Goal: Book appointment/travel/reservation

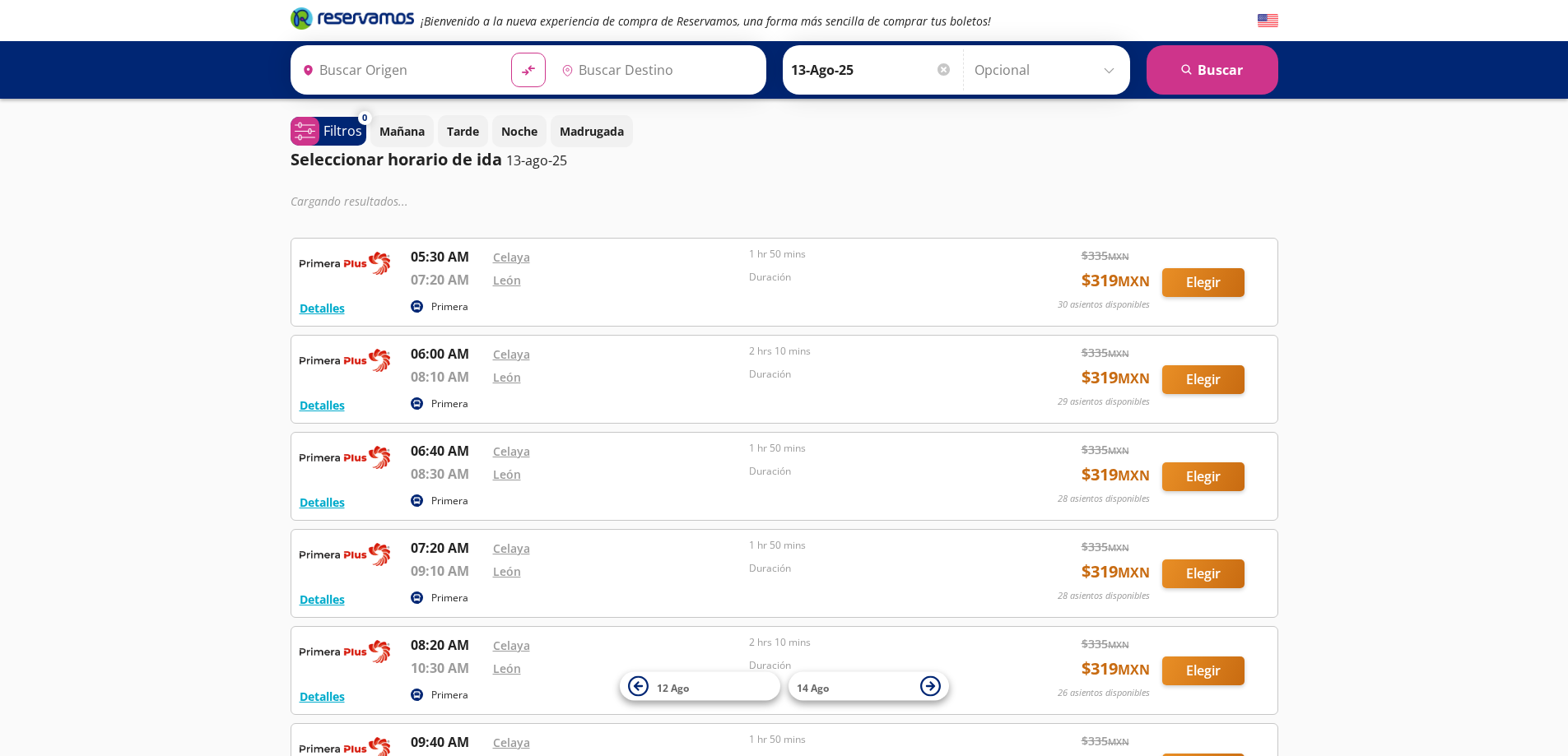
type input "[GEOGRAPHIC_DATA], [GEOGRAPHIC_DATA]"
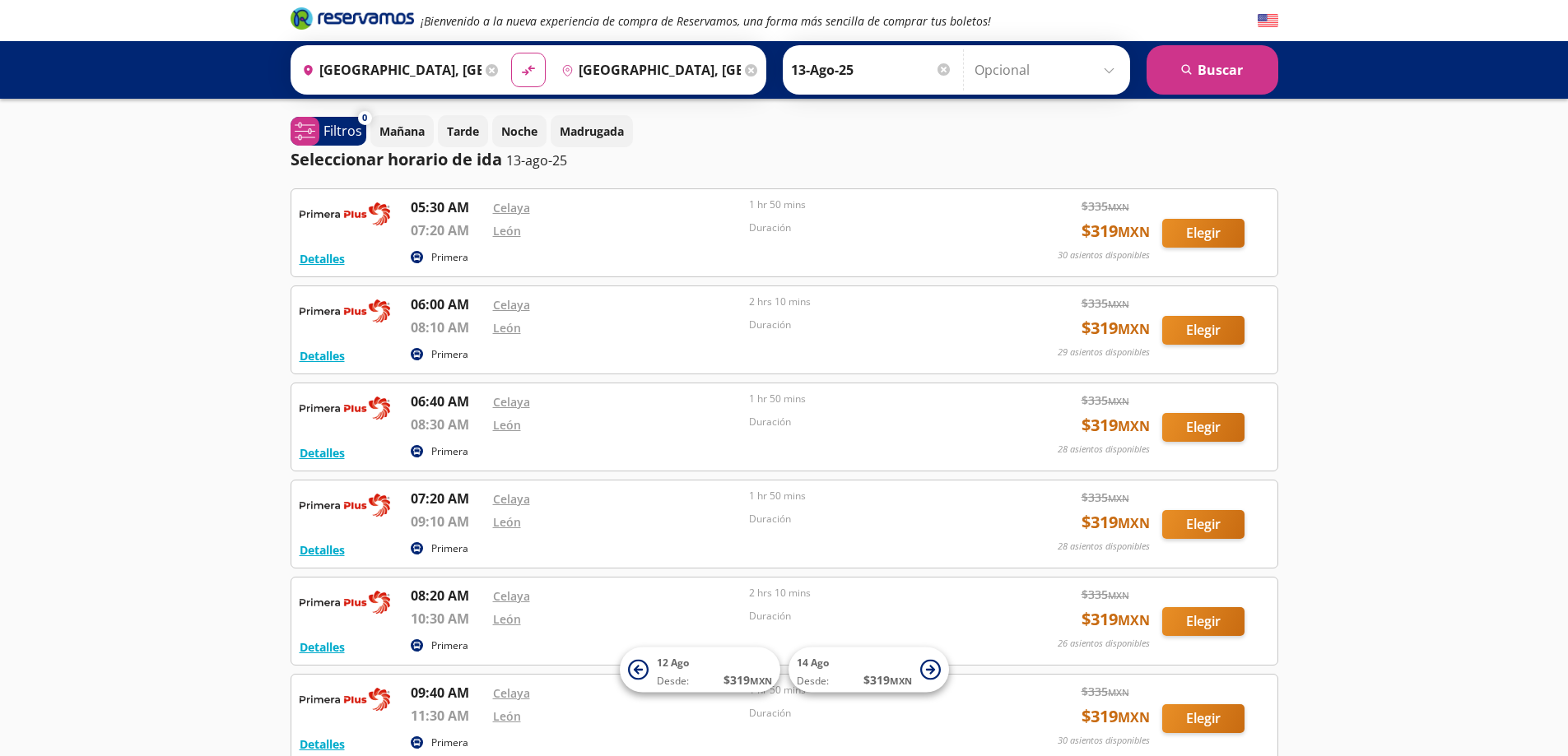
click at [486, 69] on icon at bounding box center [492, 70] width 13 height 13
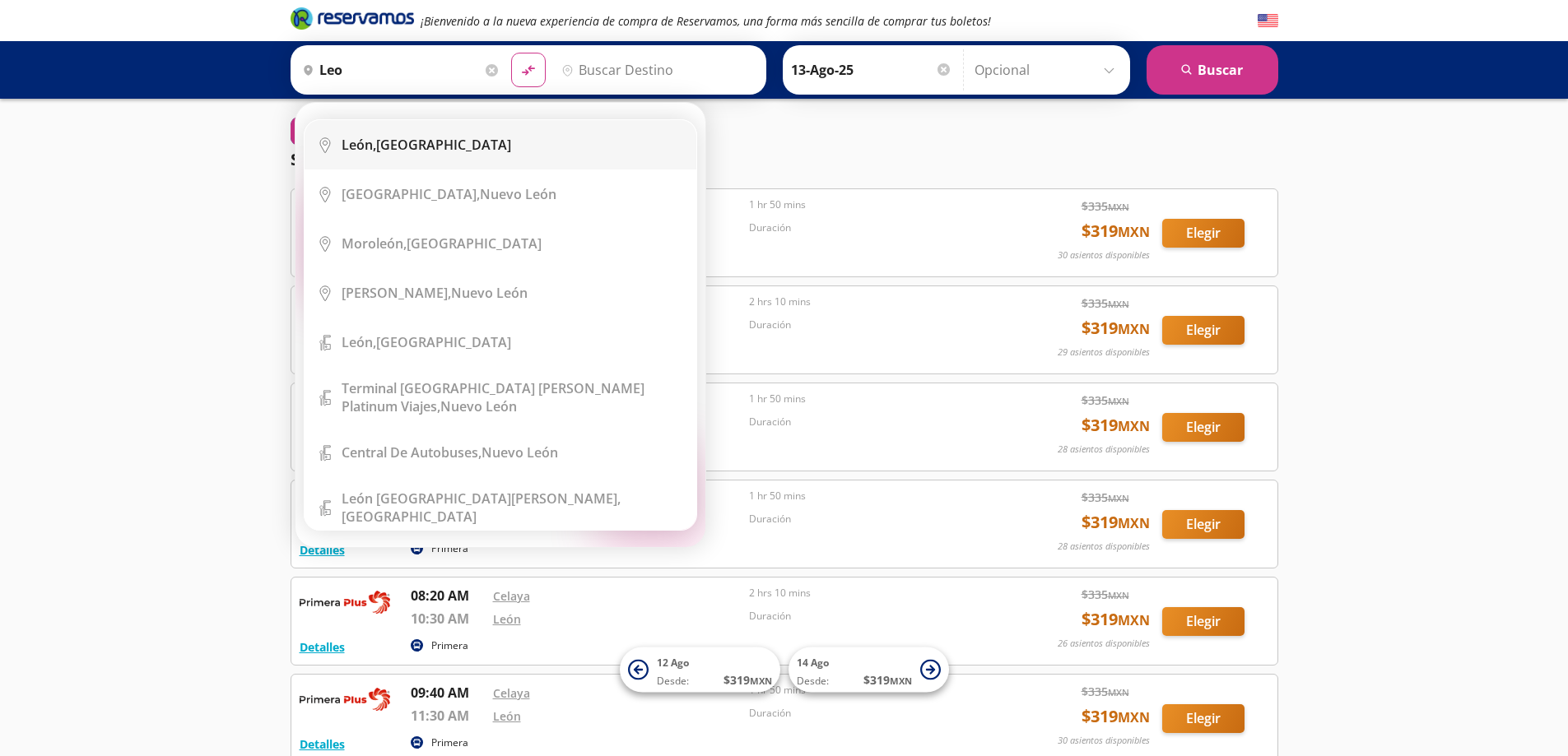
click at [426, 135] on div "[GEOGRAPHIC_DATA], [GEOGRAPHIC_DATA]" at bounding box center [426, 145] width 170 height 18
type input "[GEOGRAPHIC_DATA], [GEOGRAPHIC_DATA]"
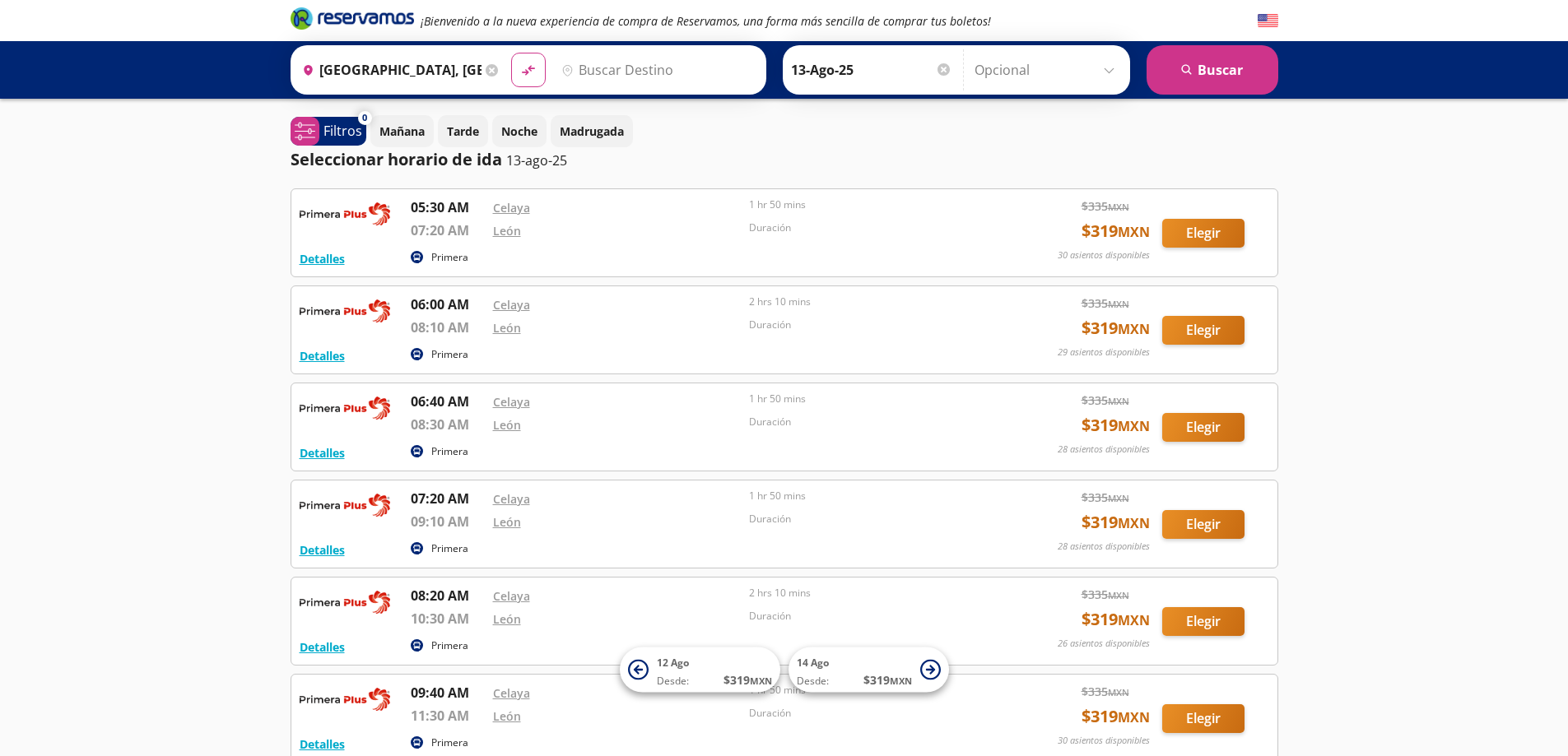
click at [491, 68] on icon at bounding box center [492, 70] width 13 height 13
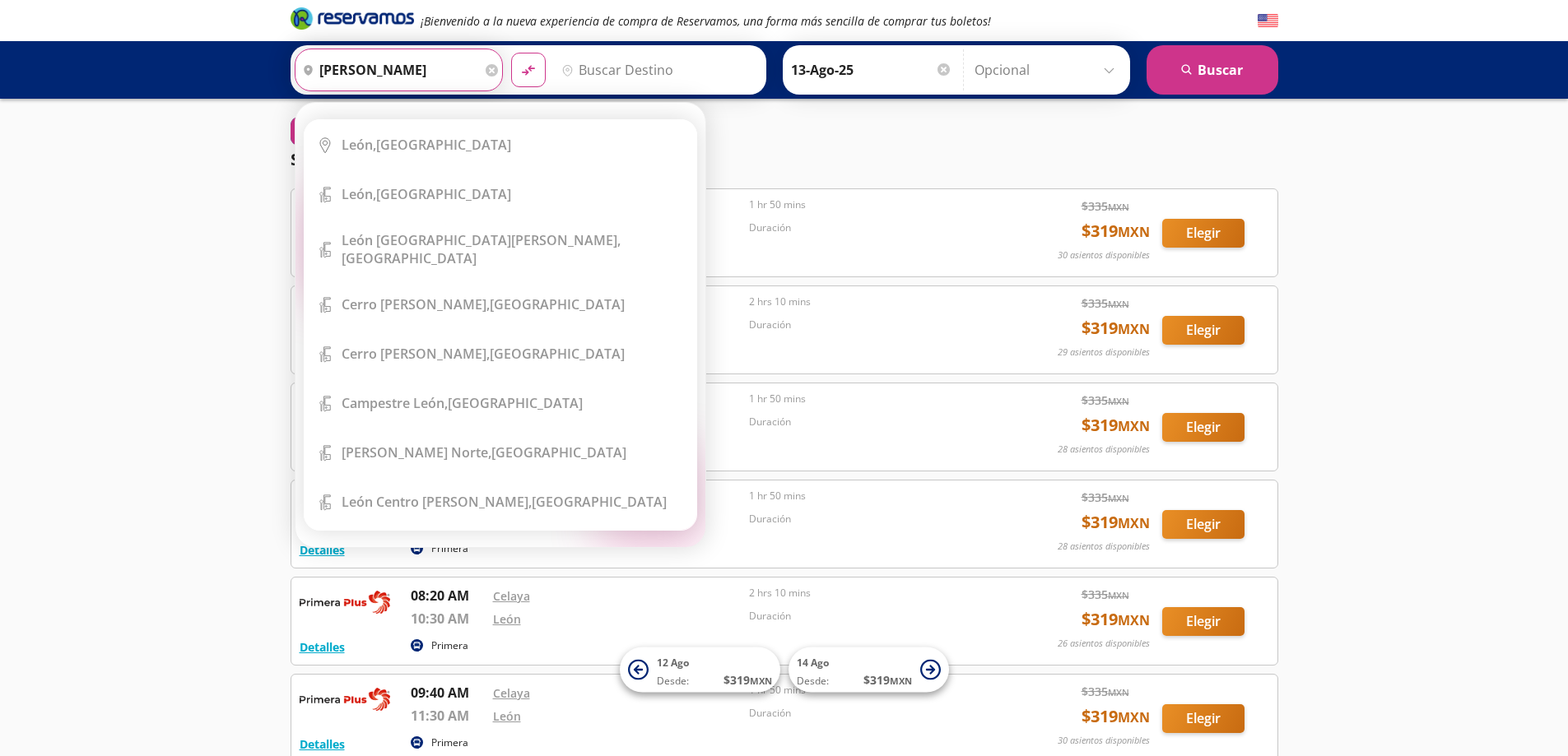
click at [407, 69] on input "[PERSON_NAME]" at bounding box center [388, 69] width 186 height 41
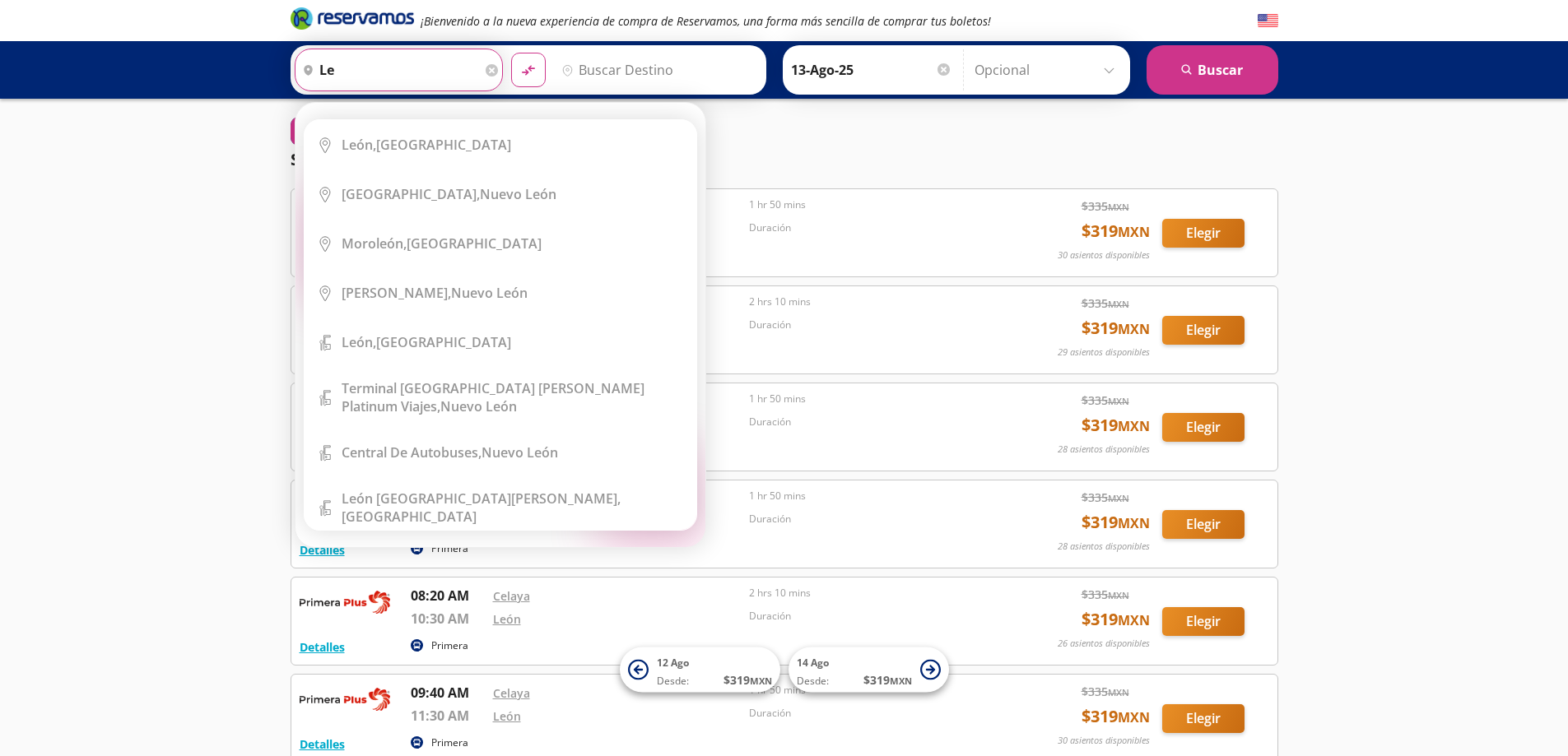
type input "l"
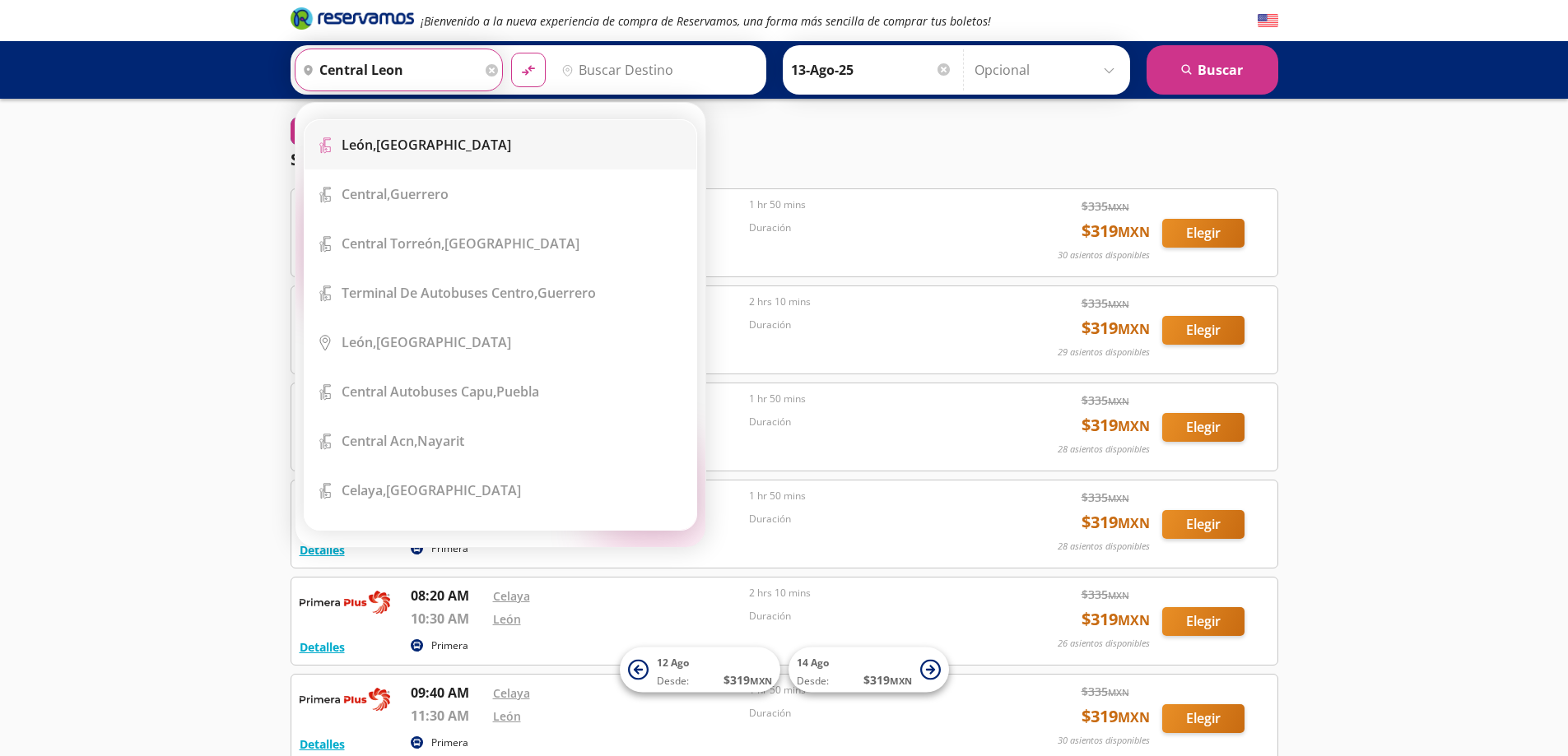
click at [444, 167] on li "Terminal Icon" at bounding box center [500, 145] width 391 height 49
type input "[GEOGRAPHIC_DATA], [GEOGRAPHIC_DATA]"
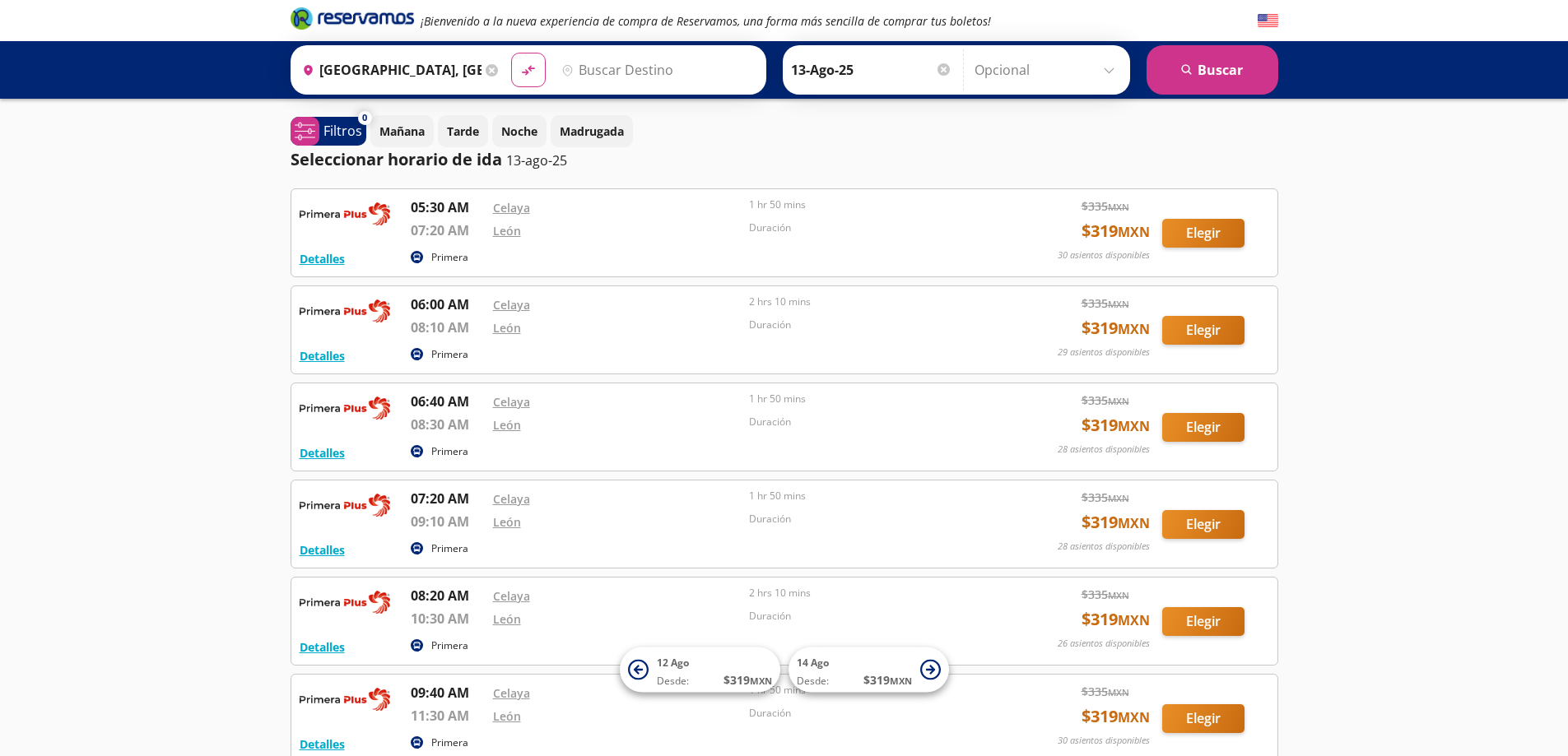
click at [684, 59] on input "Destino" at bounding box center [656, 69] width 202 height 41
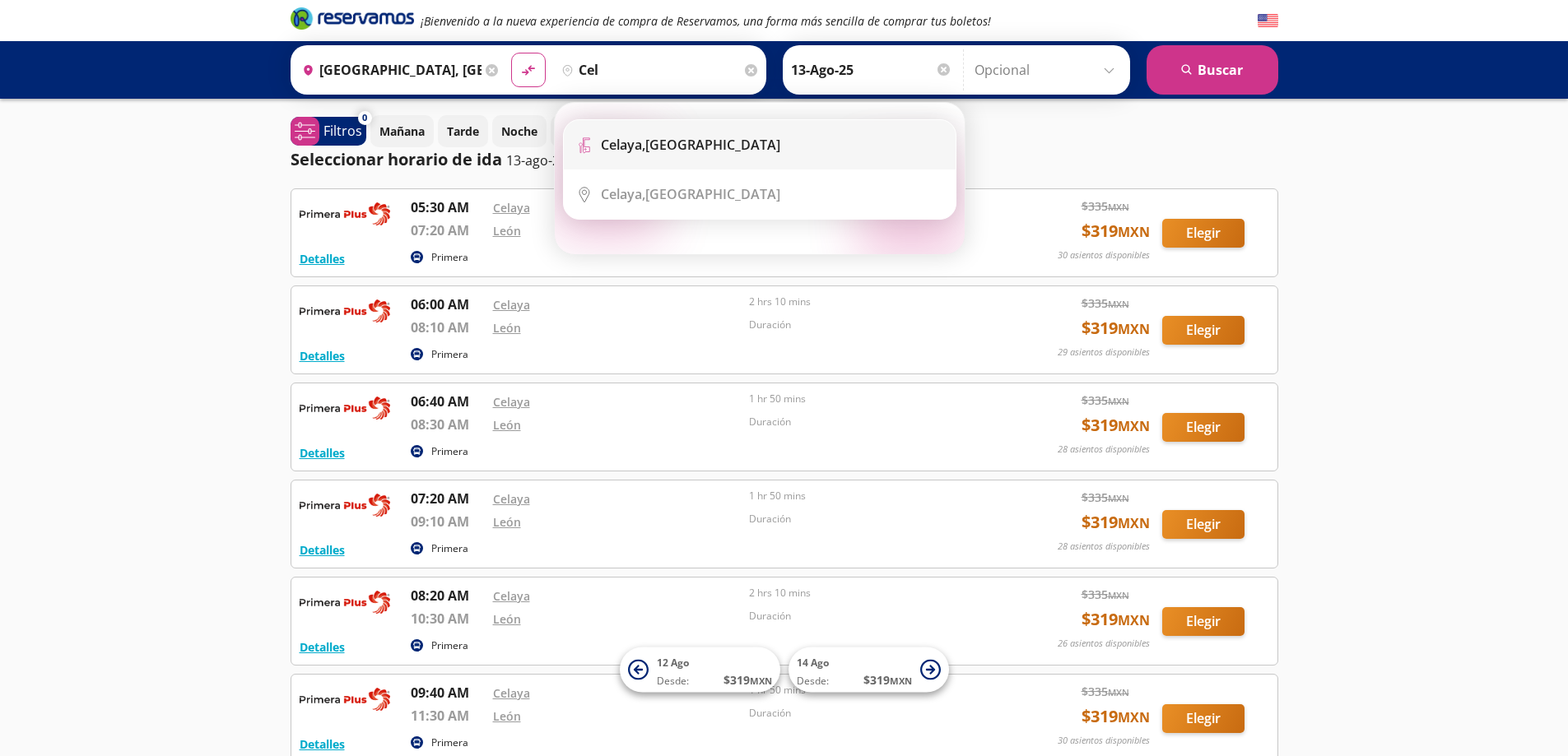
click at [666, 149] on div "[GEOGRAPHIC_DATA], [GEOGRAPHIC_DATA]" at bounding box center [690, 145] width 180 height 18
type input "[GEOGRAPHIC_DATA], [GEOGRAPHIC_DATA]"
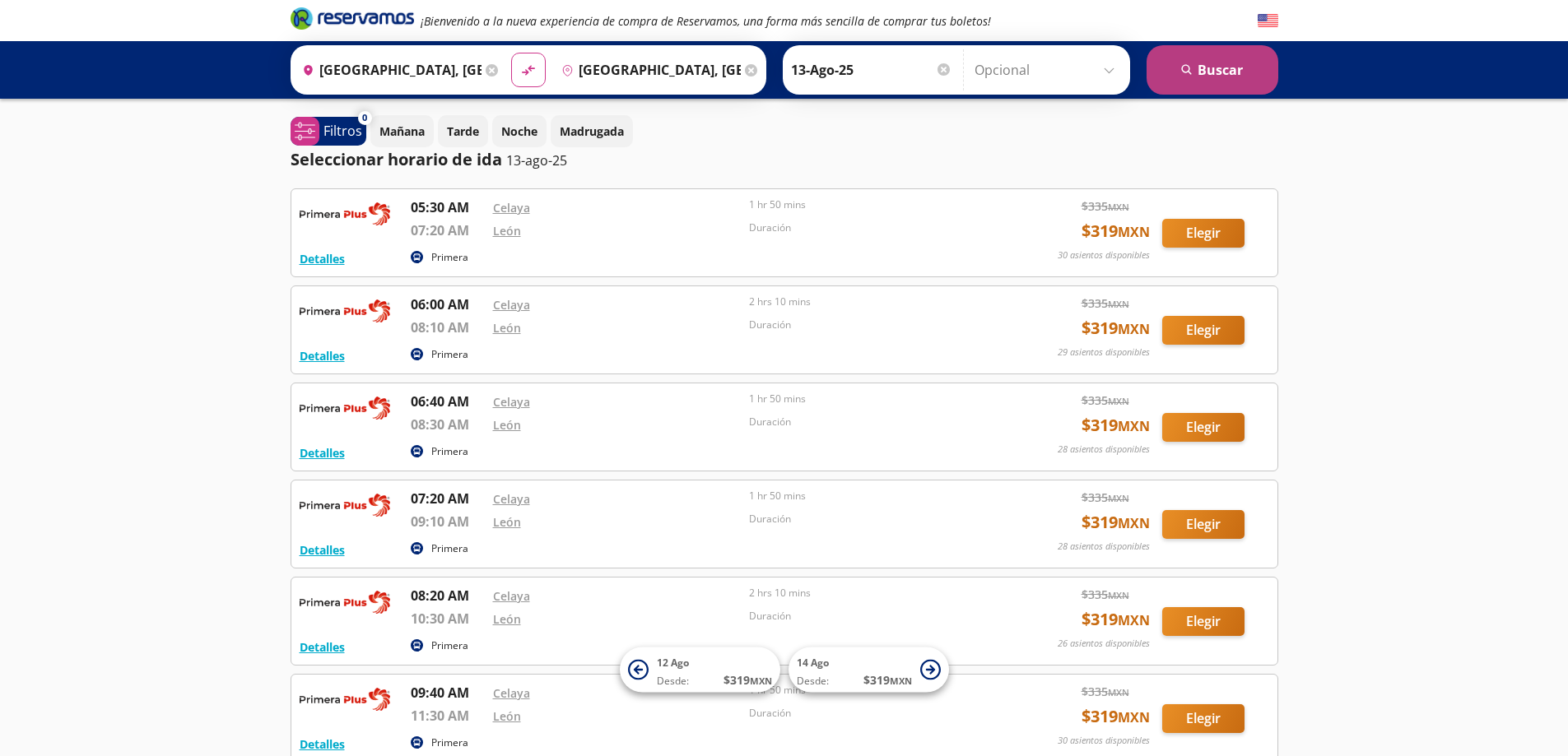
click at [1193, 70] on icon "search" at bounding box center [1187, 70] width 13 height 13
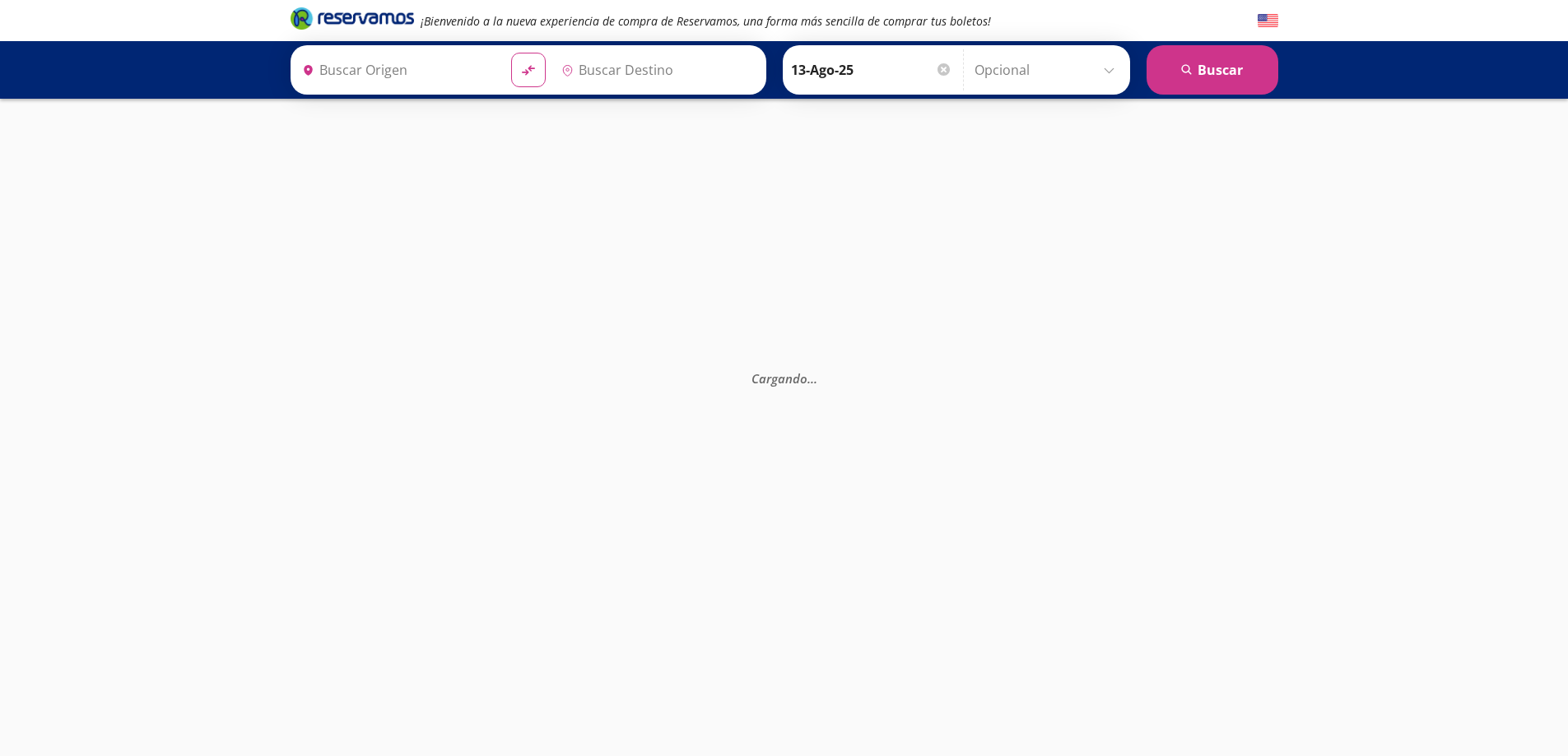
type input "[GEOGRAPHIC_DATA], [GEOGRAPHIC_DATA]"
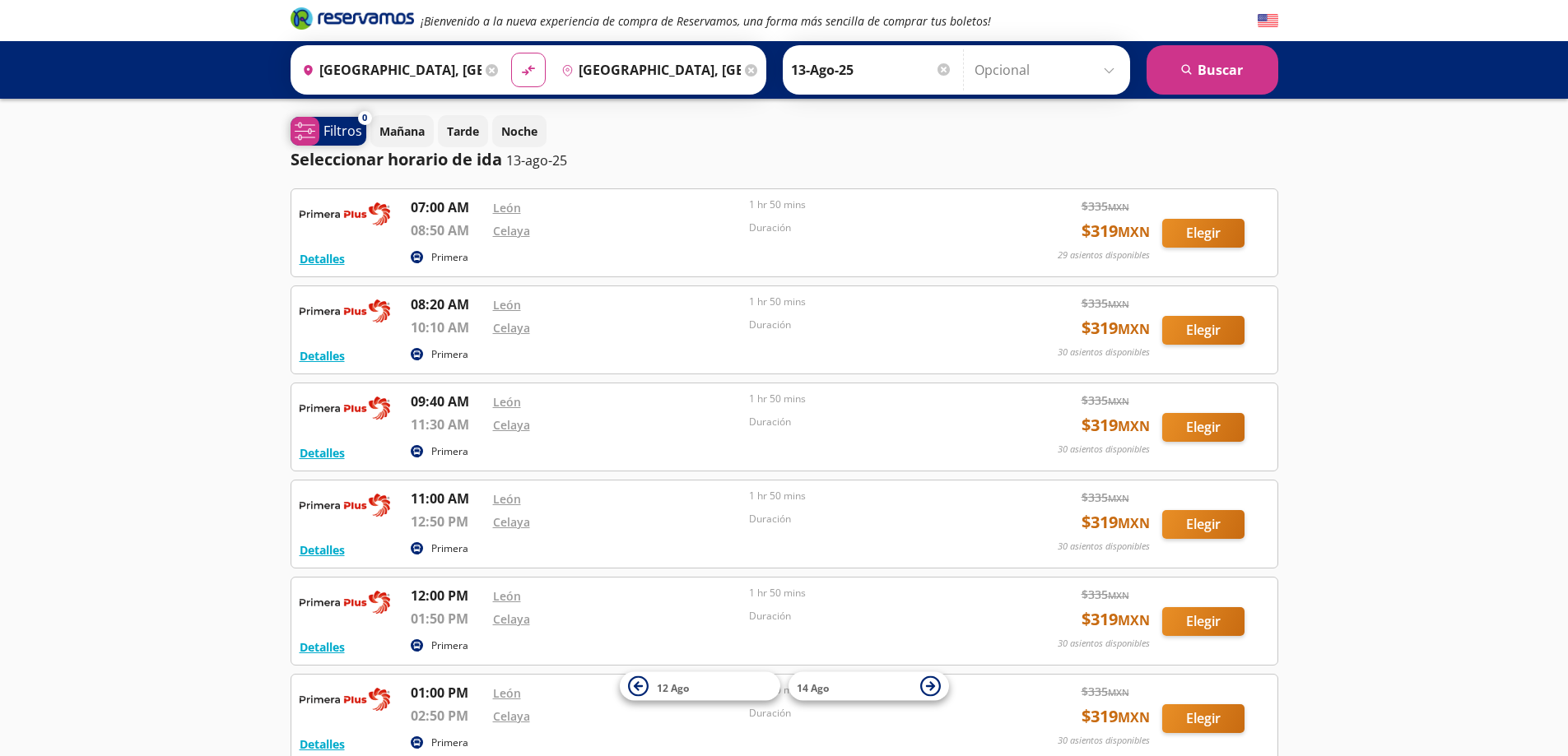
click at [348, 140] on span "system-uicons:filtering Filtros" at bounding box center [328, 131] width 76 height 28
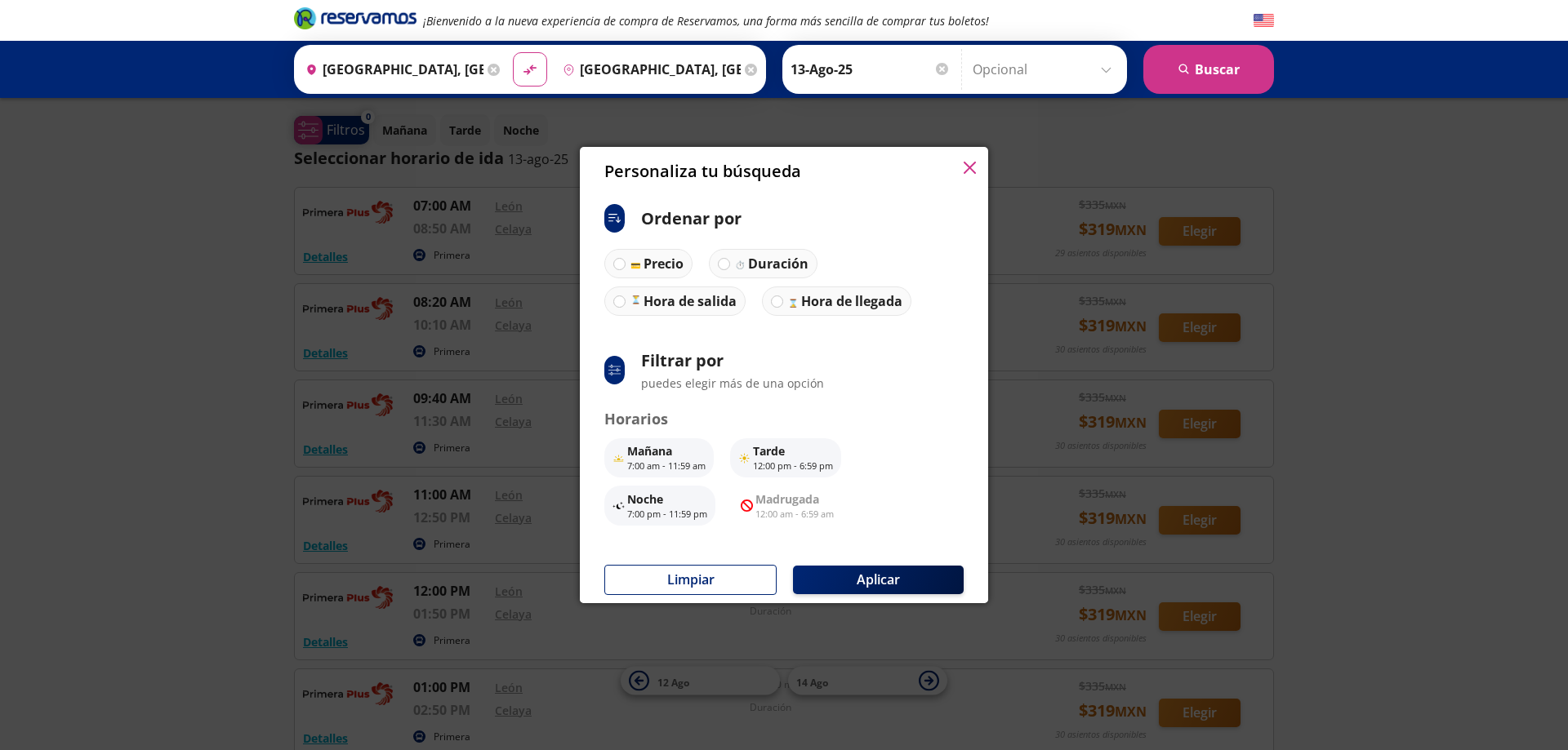
click at [345, 139] on div "Personaliza tu búsqueda ci:sort-ascending Ordenar por Precio Duración Hora de s…" at bounding box center [784, 375] width 1568 height 750
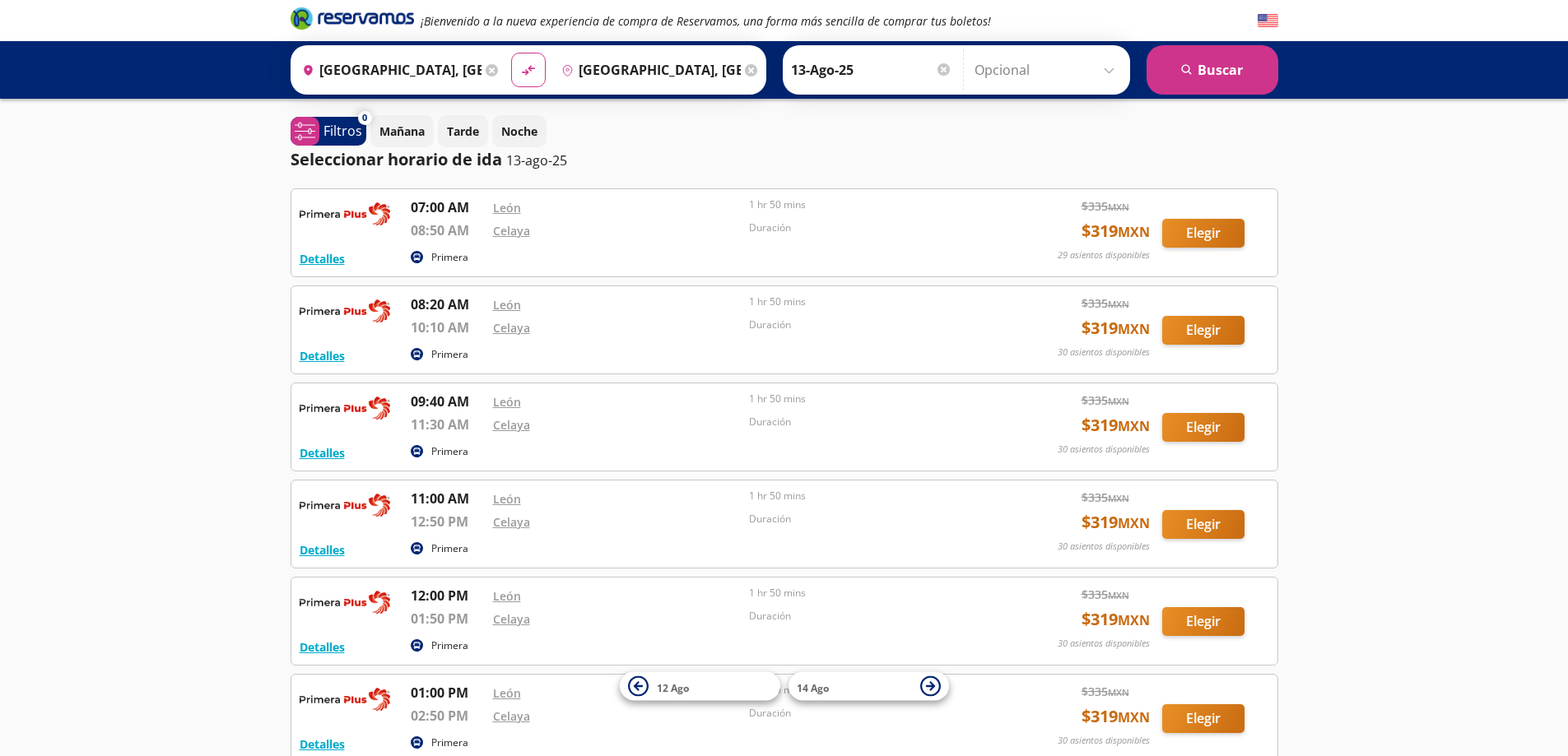
click at [1075, 47] on div "[PERSON_NAME] [DATE] Elige tu fecha de [PERSON_NAME][DATE] Lun Mar Mié Jue Vie …" at bounding box center [956, 69] width 347 height 49
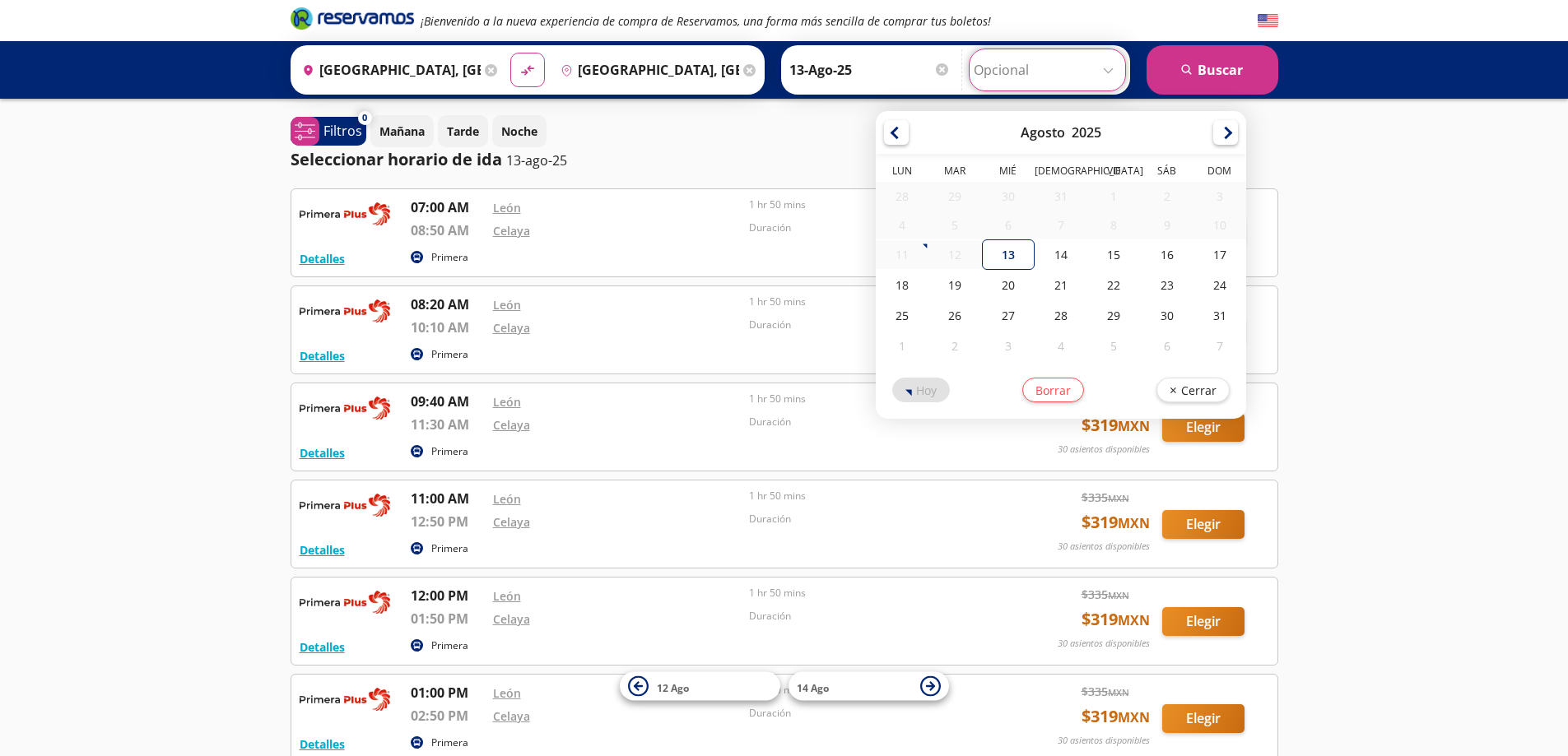
click at [1102, 65] on input "Opcional" at bounding box center [1047, 69] width 147 height 41
click at [1104, 74] on input "Opcional" at bounding box center [1047, 69] width 147 height 41
click at [1428, 207] on div "¡Bienvenido a la nueva experiencia de compra de Reservamos, una forma más senci…" at bounding box center [784, 641] width 1568 height 1284
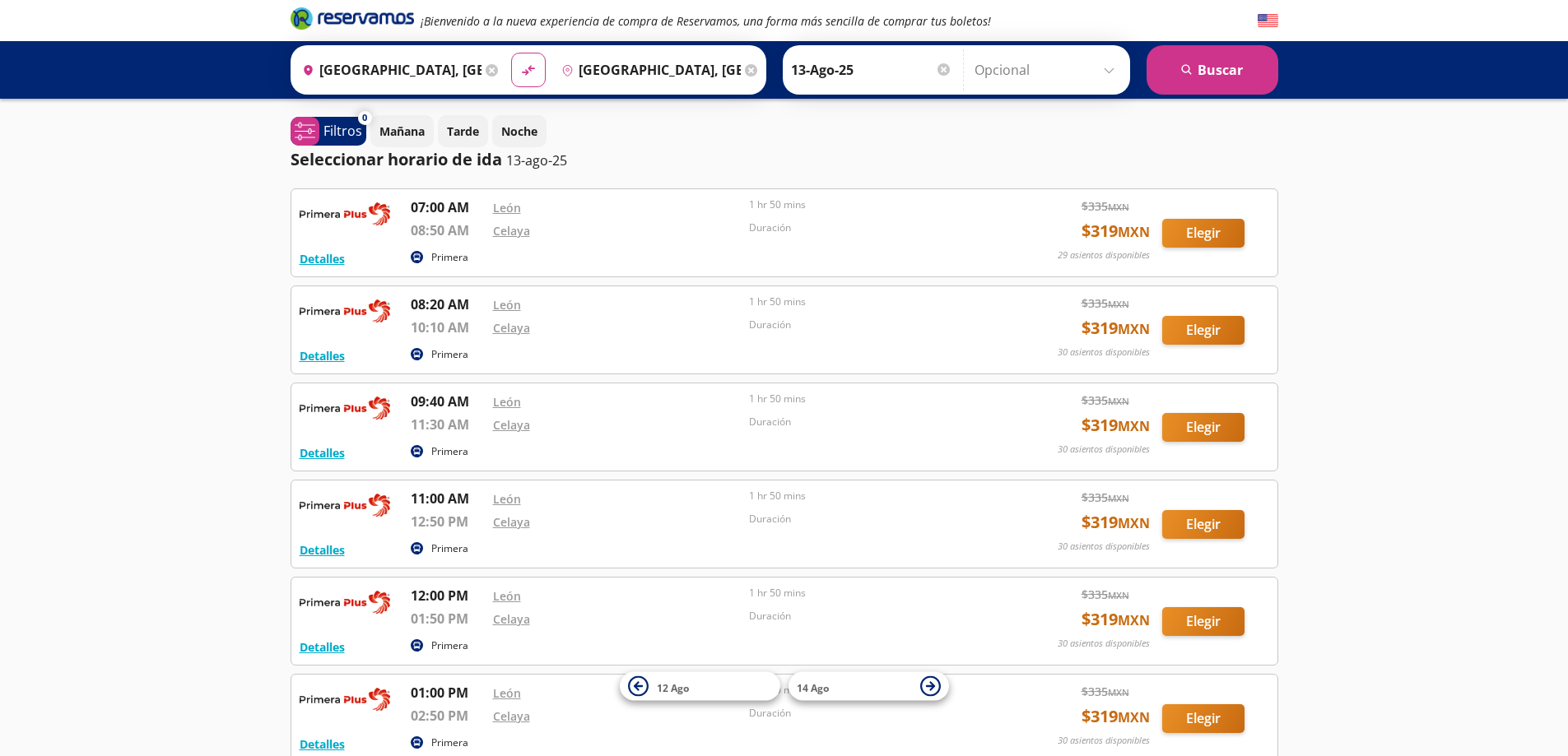
click at [519, 26] on em "¡Bienvenido a la nueva experiencia de compra de Reservamos, una forma más senci…" at bounding box center [706, 21] width 570 height 16
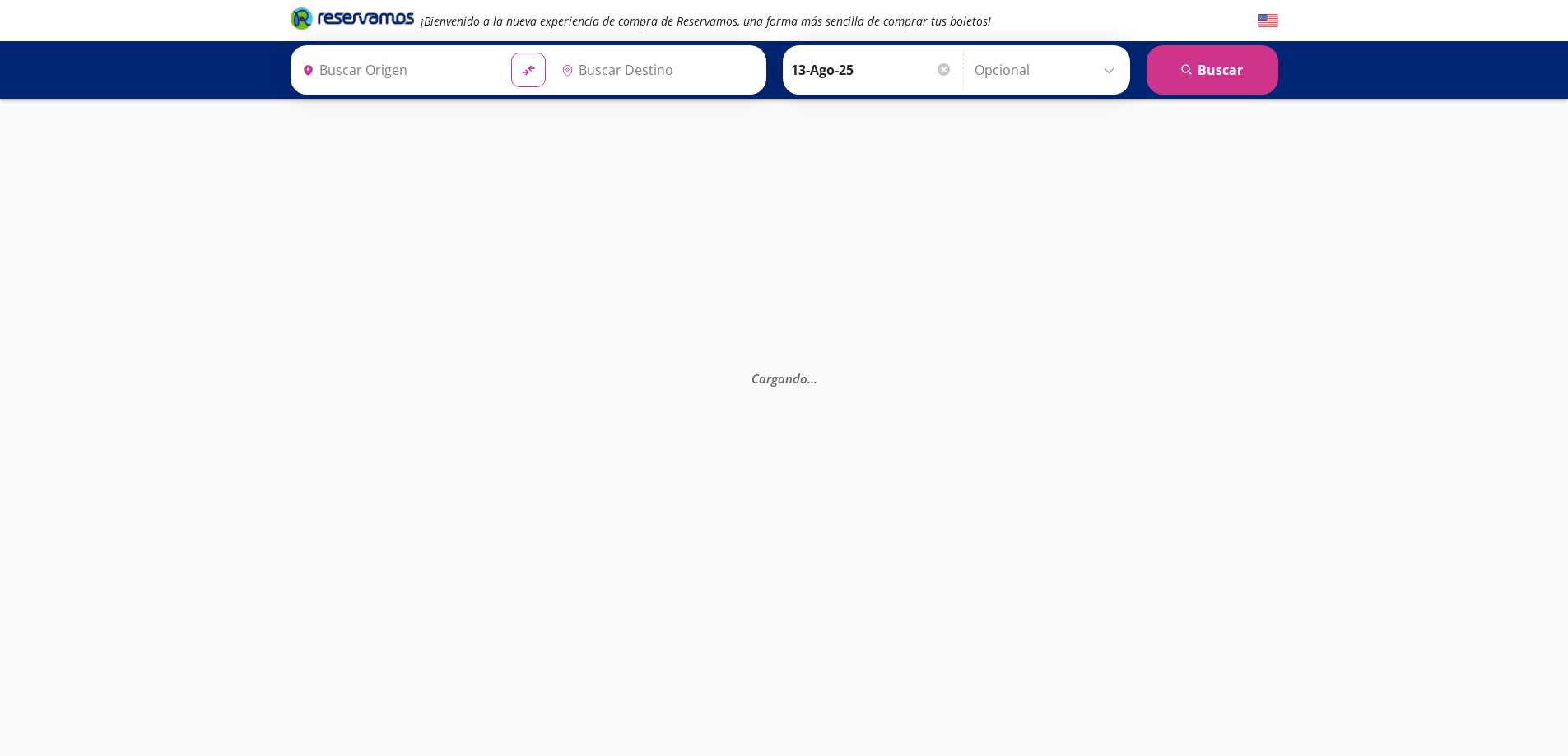
type input "[GEOGRAPHIC_DATA], [GEOGRAPHIC_DATA]"
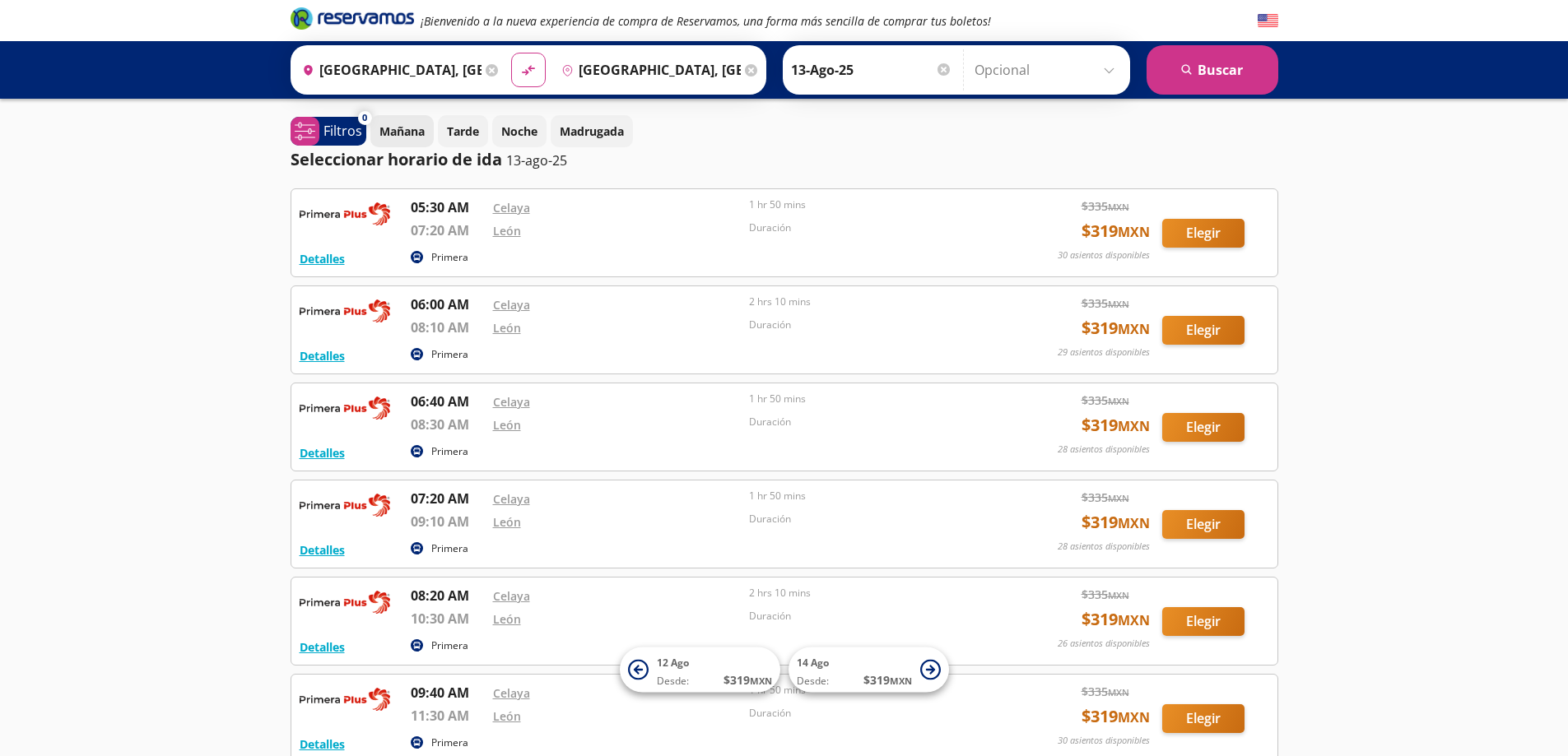
click at [425, 130] on p "Mañana" at bounding box center [402, 131] width 45 height 18
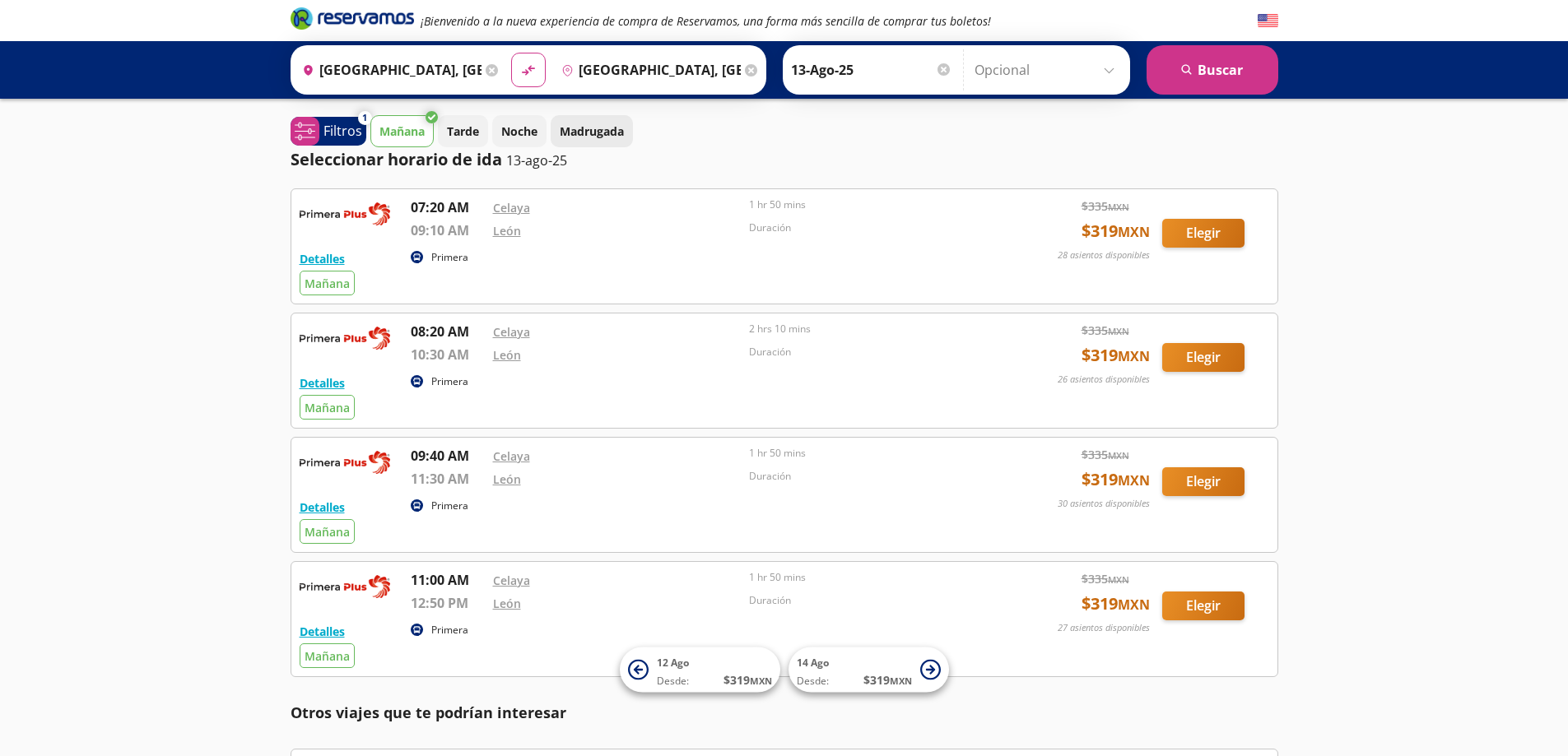
click at [590, 128] on p "Madrugada" at bounding box center [591, 131] width 64 height 18
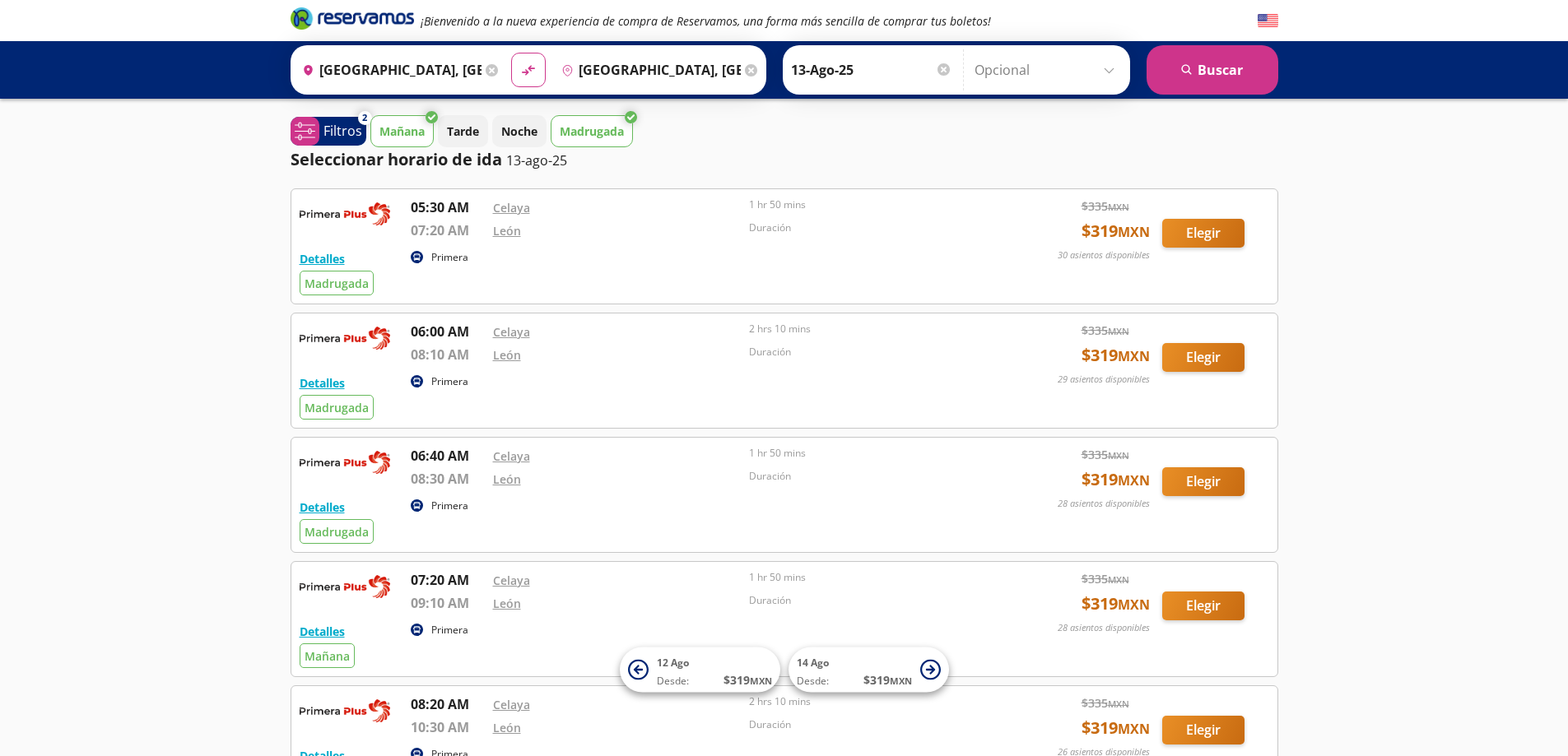
scroll to position [82, 0]
